Goal: Find contact information: Find contact information

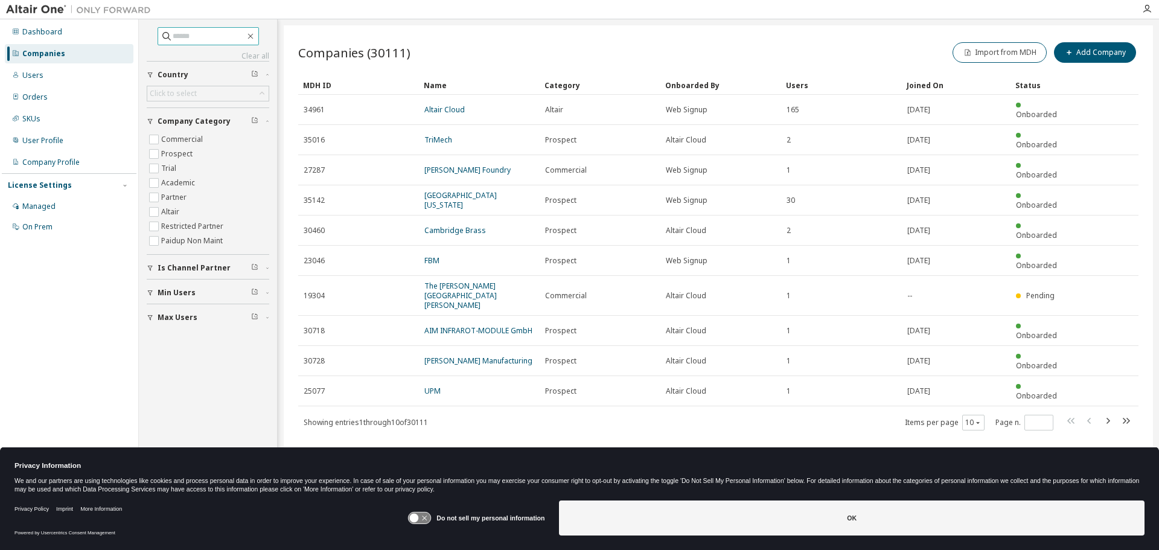
click at [183, 36] on input "text" at bounding box center [209, 36] width 72 height 12
paste input "******"
type input "******"
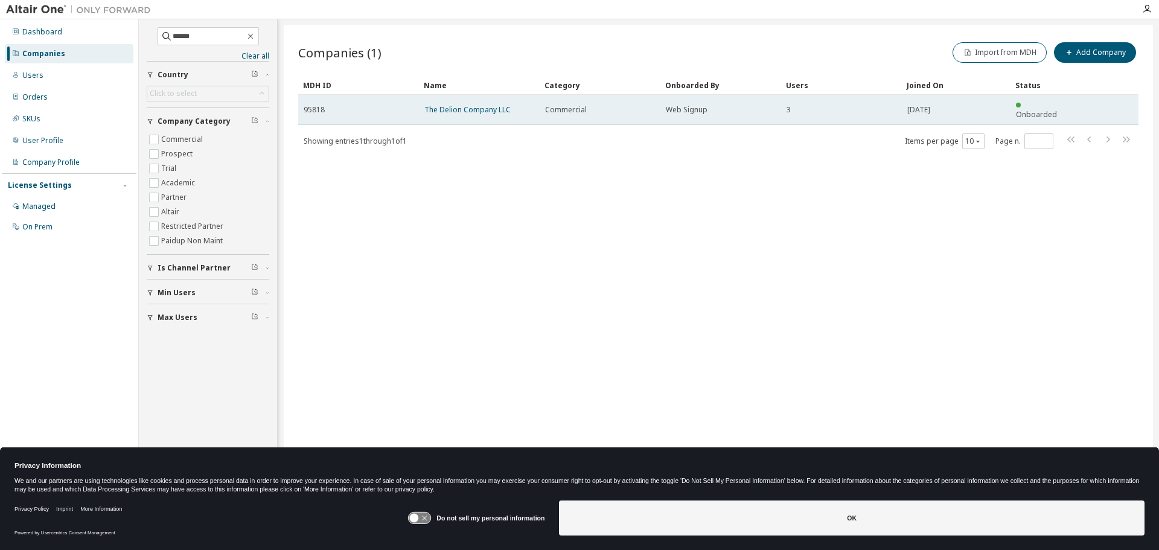
click at [463, 110] on td "The Delion Company LLC" at bounding box center [479, 110] width 121 height 30
click at [459, 105] on link "The Delion Company LLC" at bounding box center [467, 109] width 86 height 10
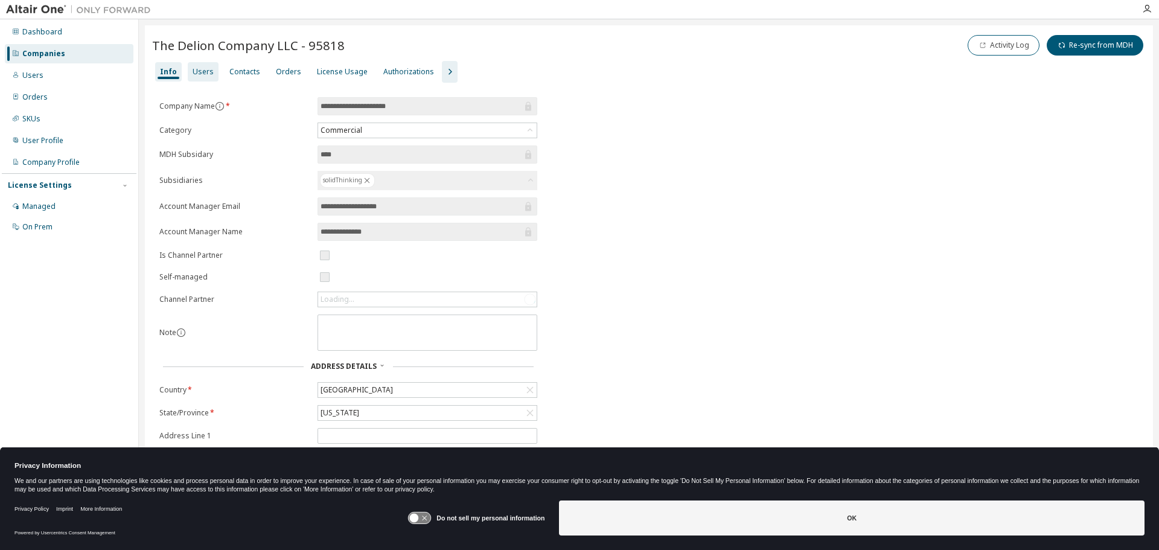
click at [202, 67] on div "Users" at bounding box center [203, 72] width 21 height 10
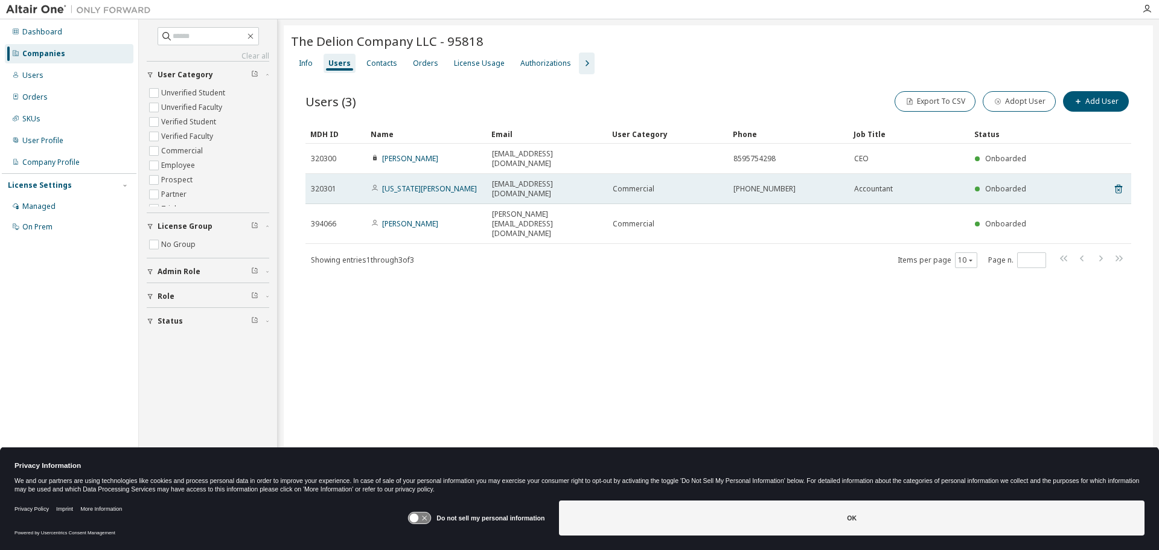
drag, startPoint x: 603, startPoint y: 174, endPoint x: 491, endPoint y: 174, distance: 111.7
click at [491, 174] on td "virginiastegemoller@delion.org" at bounding box center [547, 189] width 121 height 30
copy span "virginiastegemoller@delion.org"
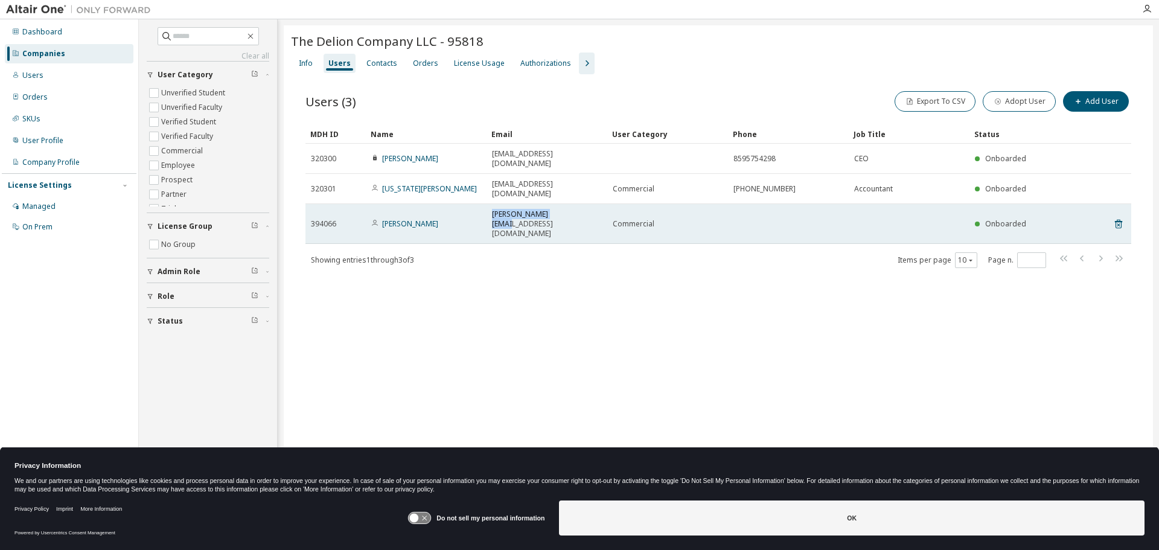
drag, startPoint x: 577, startPoint y: 200, endPoint x: 492, endPoint y: 198, distance: 85.2
click at [492, 204] on td "alexmay@delion.org" at bounding box center [547, 224] width 121 height 40
copy span "alexmay@delion.org"
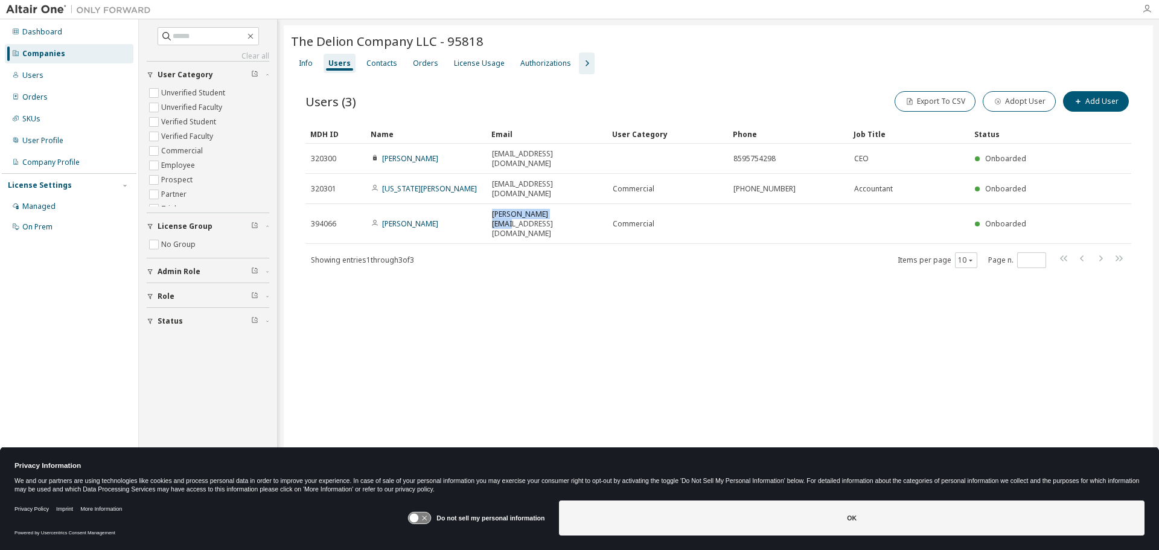
click at [1145, 7] on icon "button" at bounding box center [1147, 9] width 10 height 10
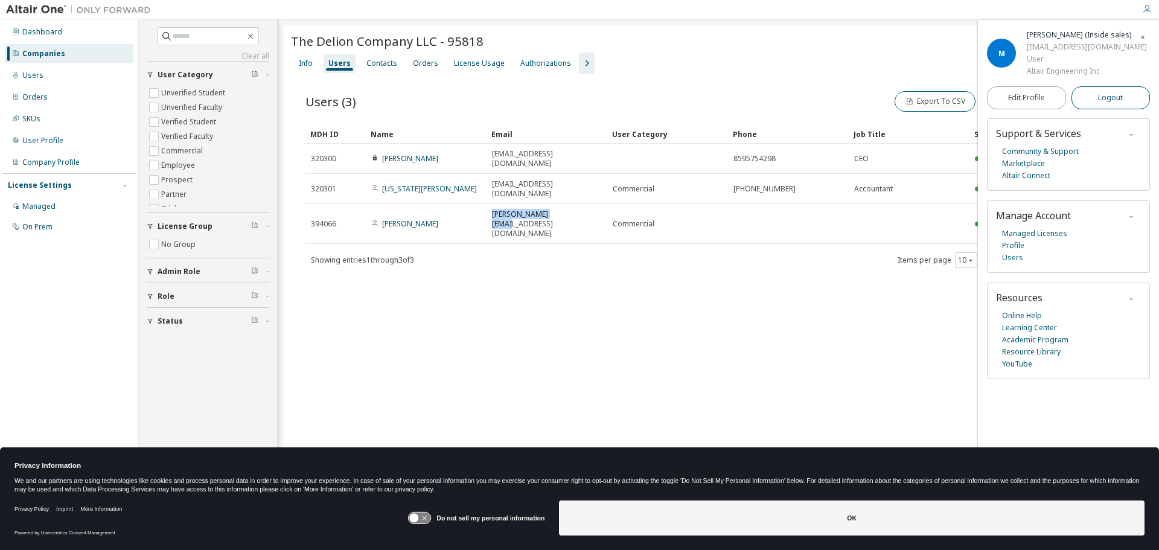
click at [1120, 97] on span "Logout" at bounding box center [1110, 98] width 25 height 12
